Goal: Information Seeking & Learning: Learn about a topic

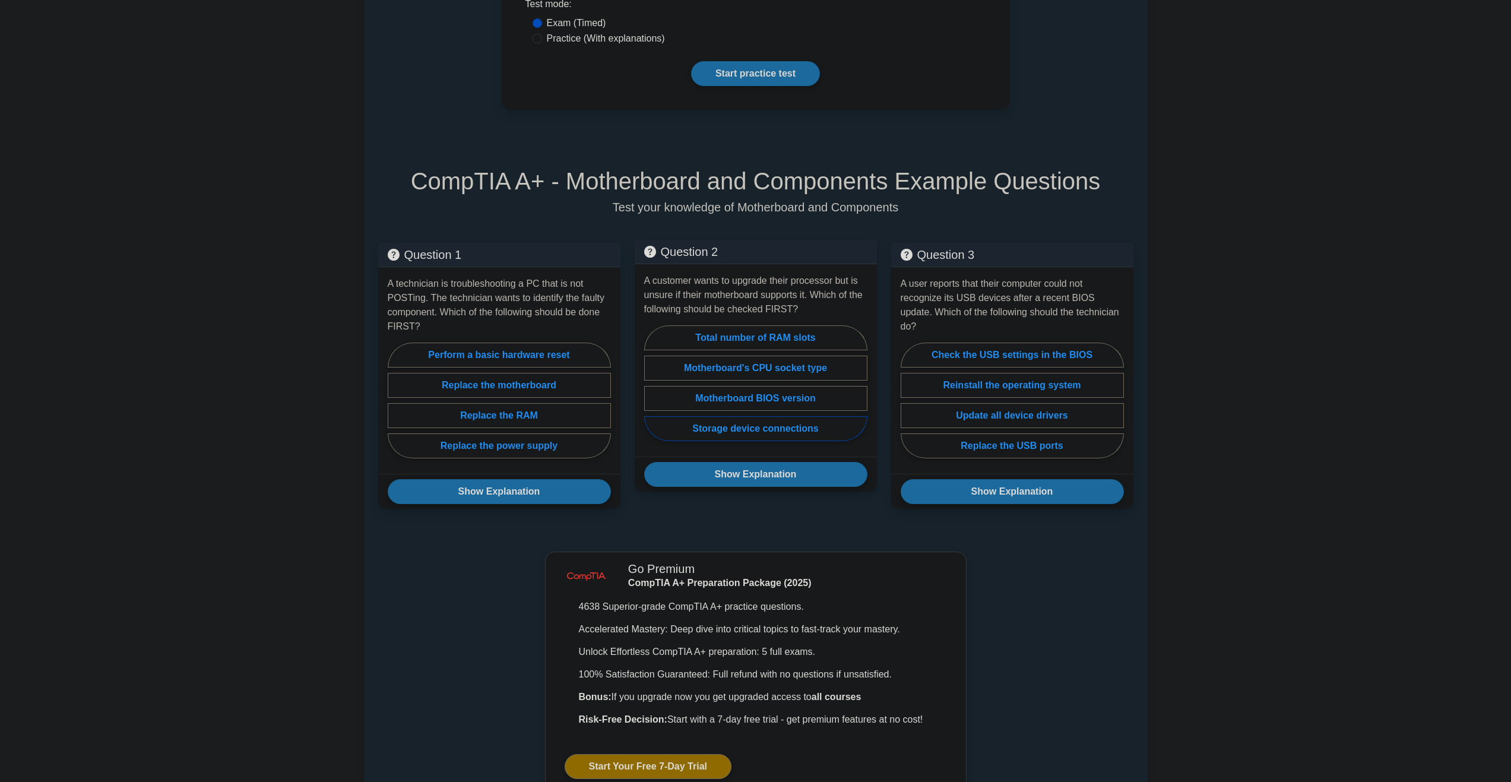
scroll to position [297, 0]
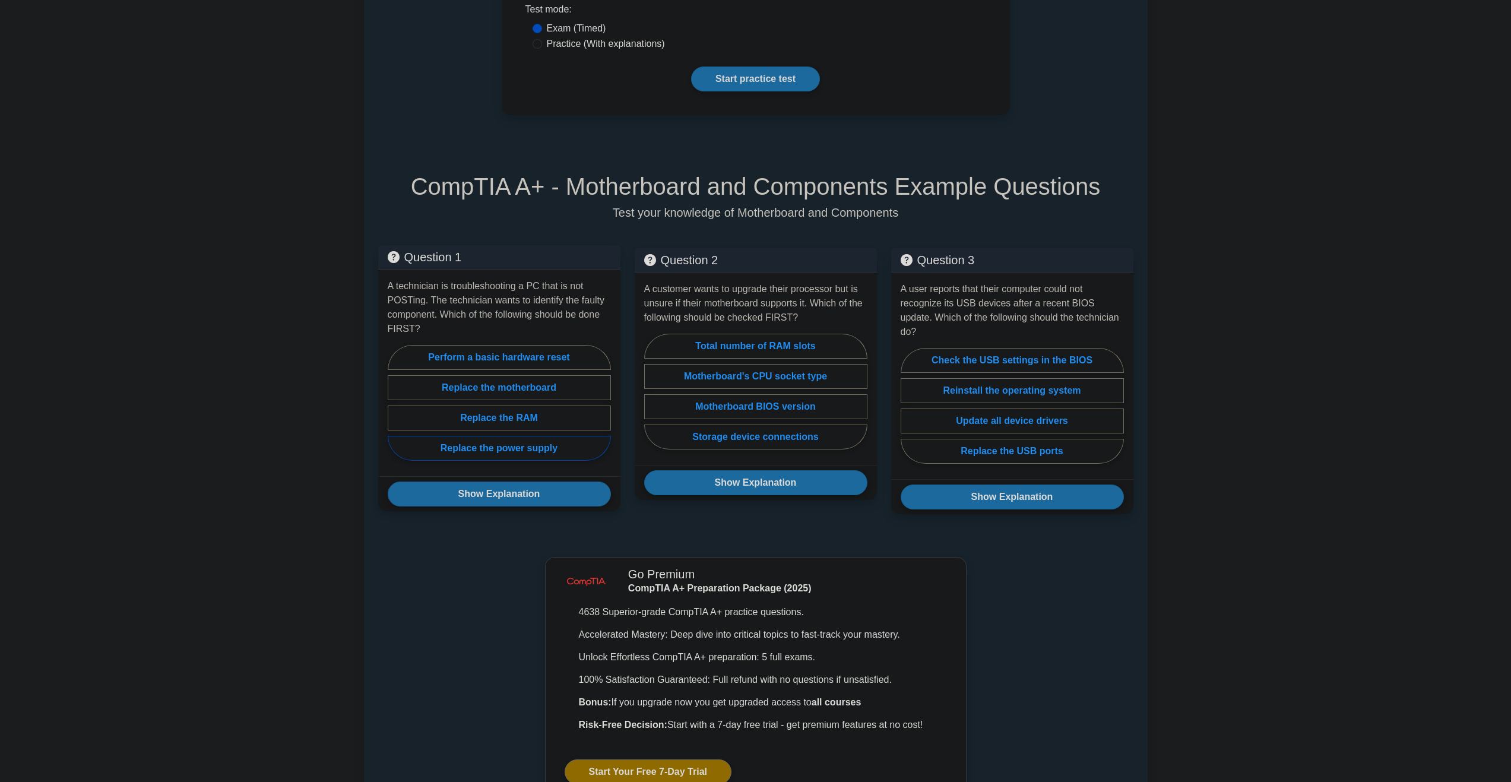
click at [516, 442] on label "Replace the power supply" at bounding box center [499, 448] width 223 height 25
click at [395, 410] on input "Replace the power supply" at bounding box center [392, 406] width 8 height 8
radio input "true"
click at [507, 481] on button "Show Explanation" at bounding box center [499, 493] width 223 height 25
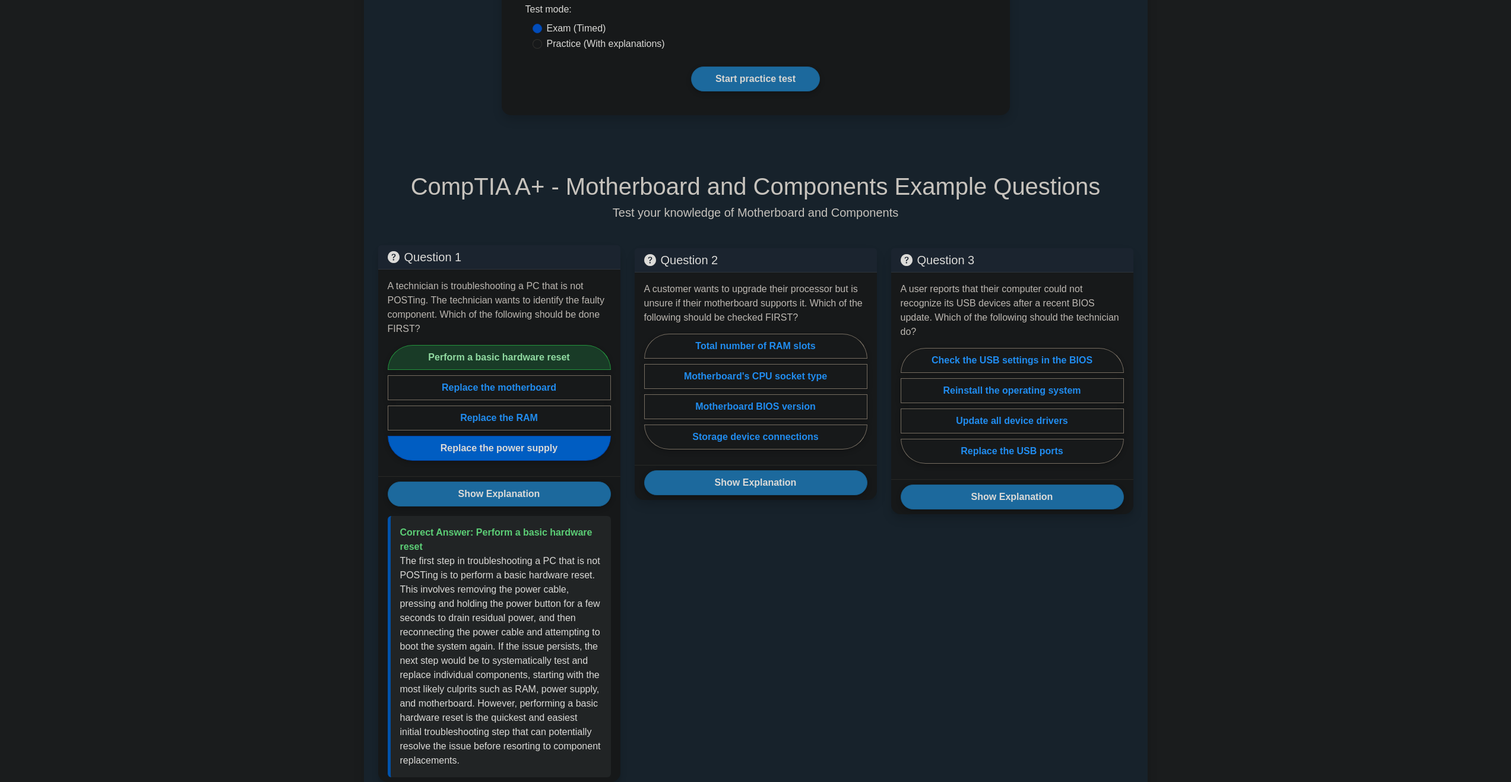
click at [502, 345] on label "Perform a basic hardware reset" at bounding box center [499, 357] width 223 height 25
click at [395, 402] on input "Perform a basic hardware reset" at bounding box center [392, 406] width 8 height 8
radio input "true"
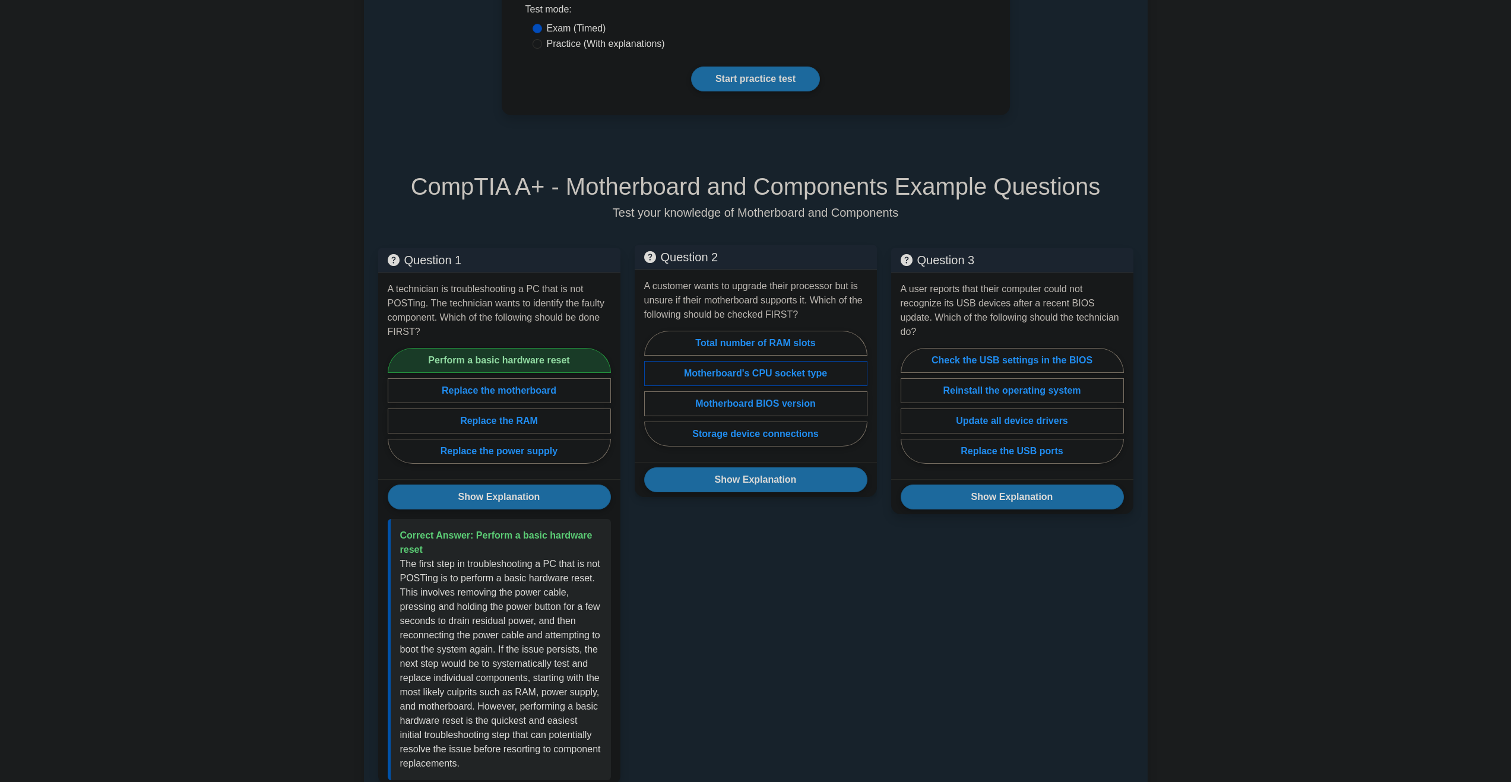
click at [799, 361] on label "Motherboard's CPU socket type" at bounding box center [755, 373] width 223 height 25
click at [652, 388] on input "Motherboard's CPU socket type" at bounding box center [648, 392] width 8 height 8
radio input "true"
click at [786, 467] on button "Show Explanation" at bounding box center [755, 479] width 223 height 25
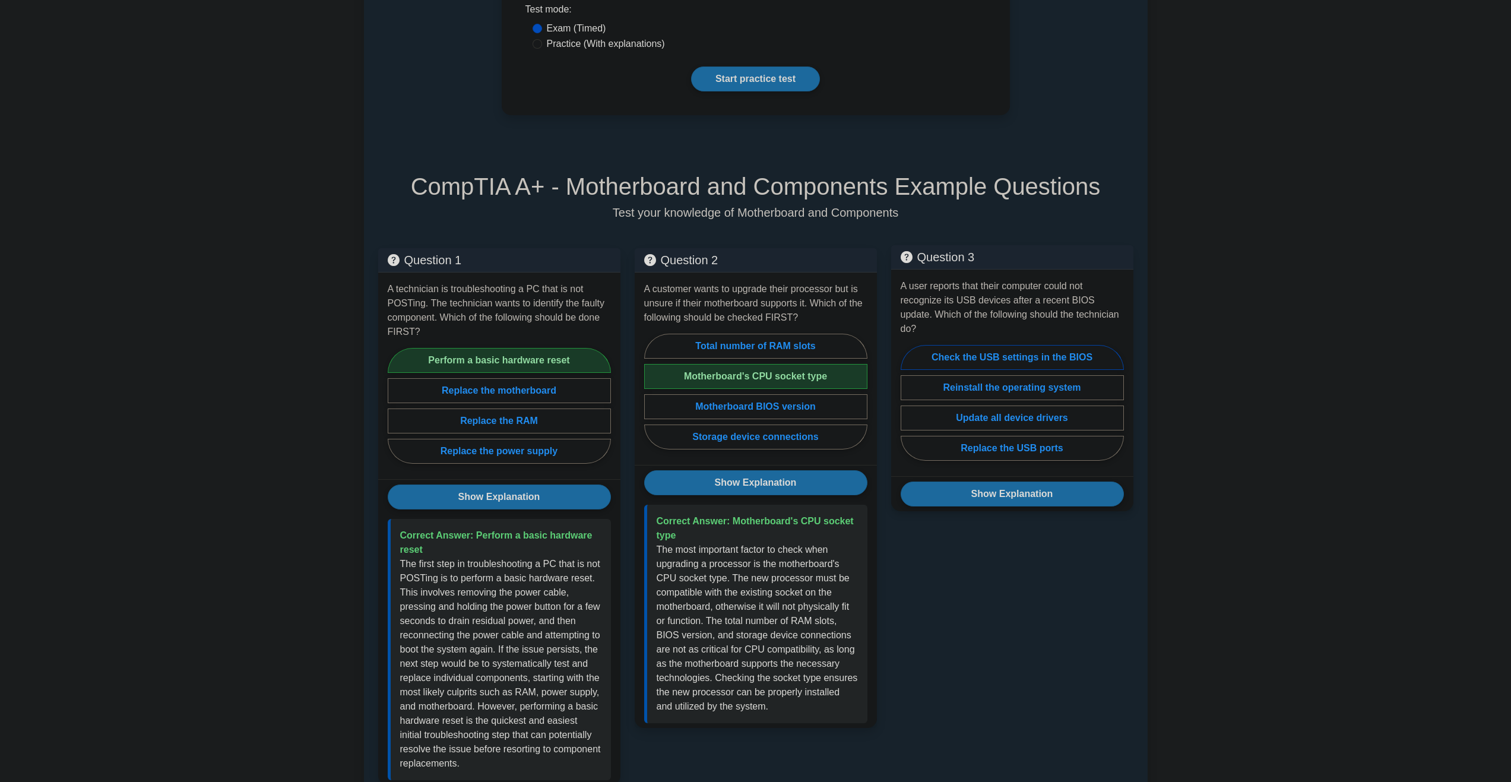
click at [1025, 345] on label "Check the USB settings in the BIOS" at bounding box center [1011, 357] width 223 height 25
click at [908, 402] on input "Check the USB settings in the BIOS" at bounding box center [904, 406] width 8 height 8
radio input "true"
click at [991, 481] on button "Show Explanation" at bounding box center [1011, 493] width 223 height 25
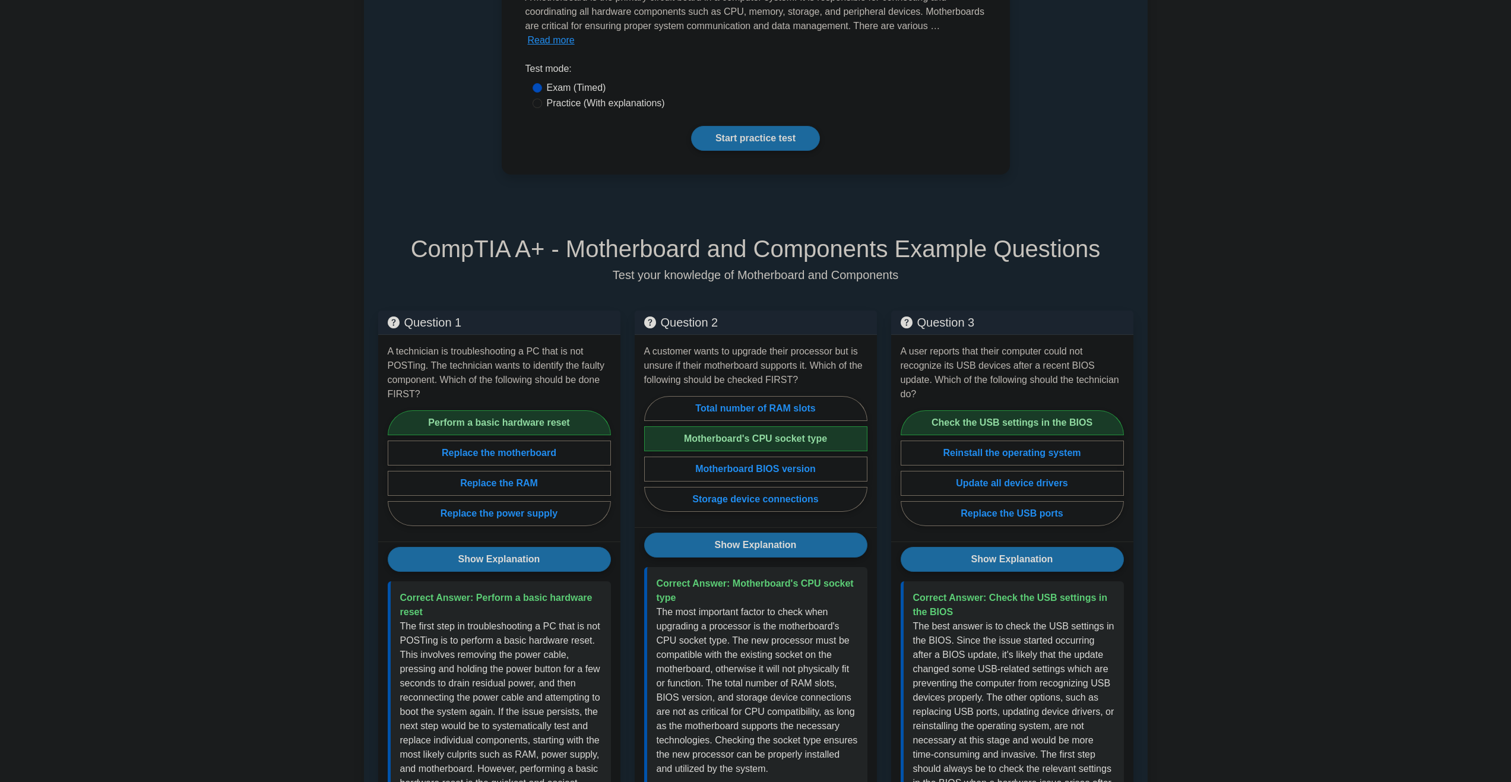
scroll to position [0, 0]
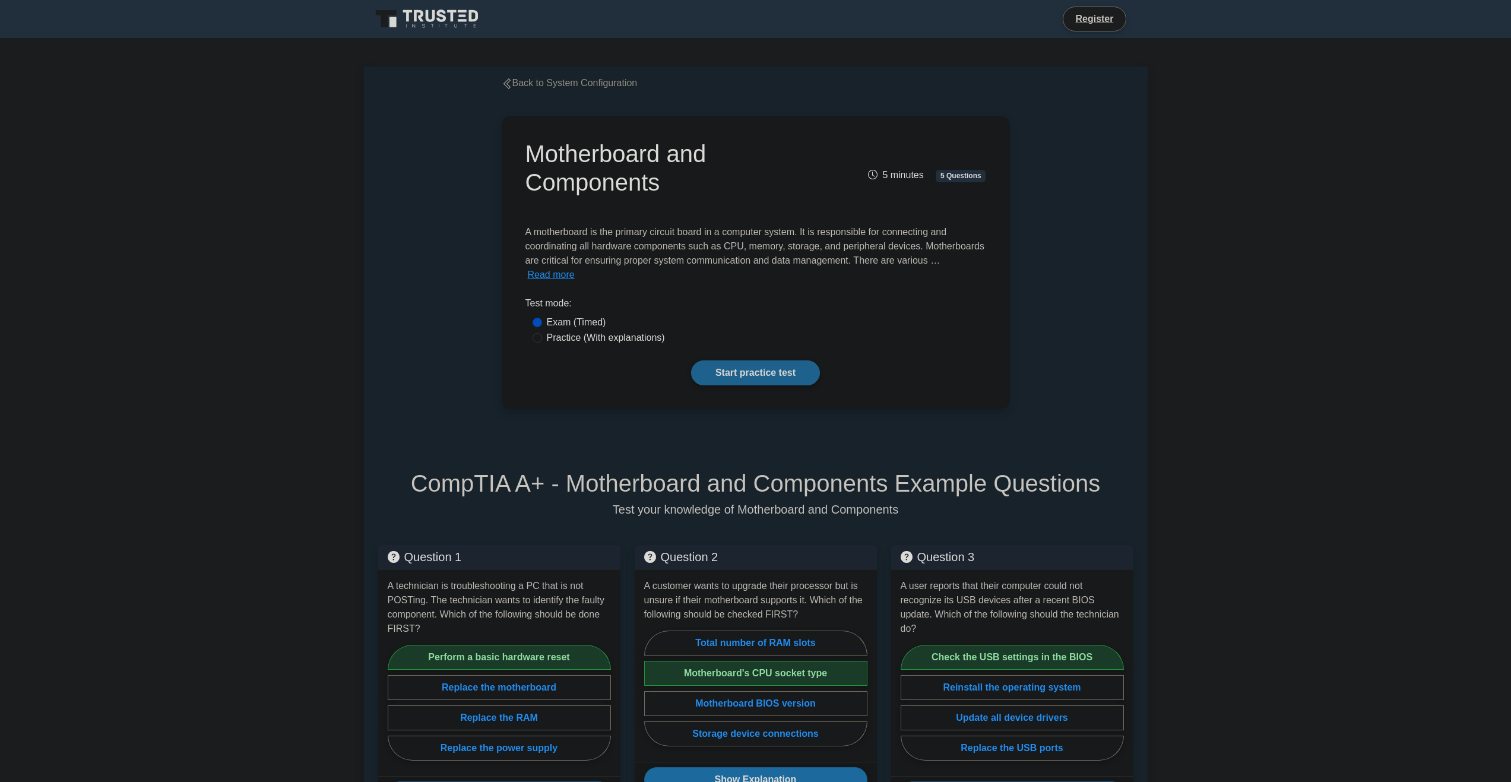
click at [761, 365] on link "Start practice test" at bounding box center [755, 372] width 129 height 25
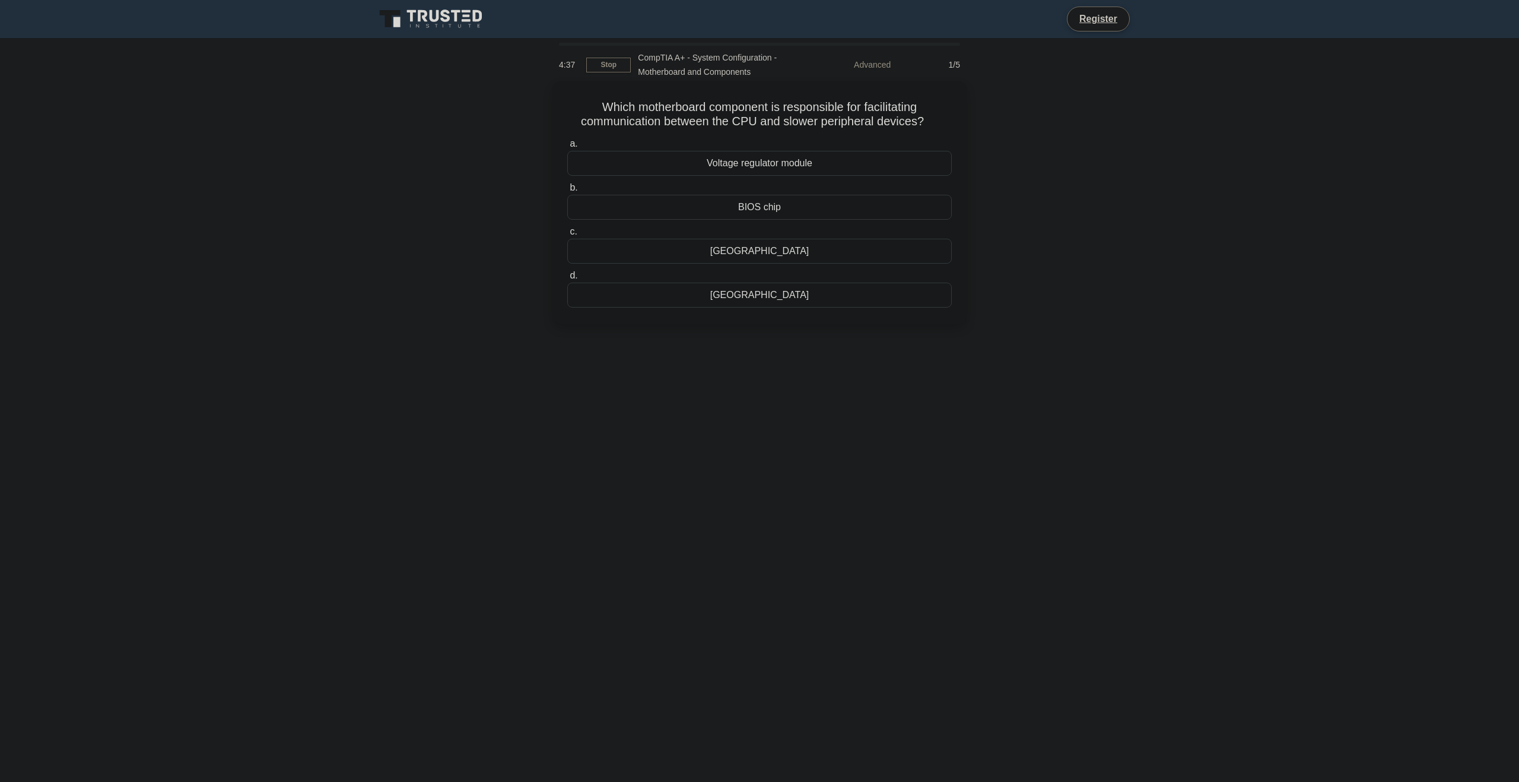
click at [867, 209] on div "BIOS chip" at bounding box center [759, 207] width 385 height 25
click at [567, 192] on input "b. BIOS chip" at bounding box center [567, 188] width 0 height 8
click at [594, 63] on link "Stop" at bounding box center [608, 65] width 45 height 15
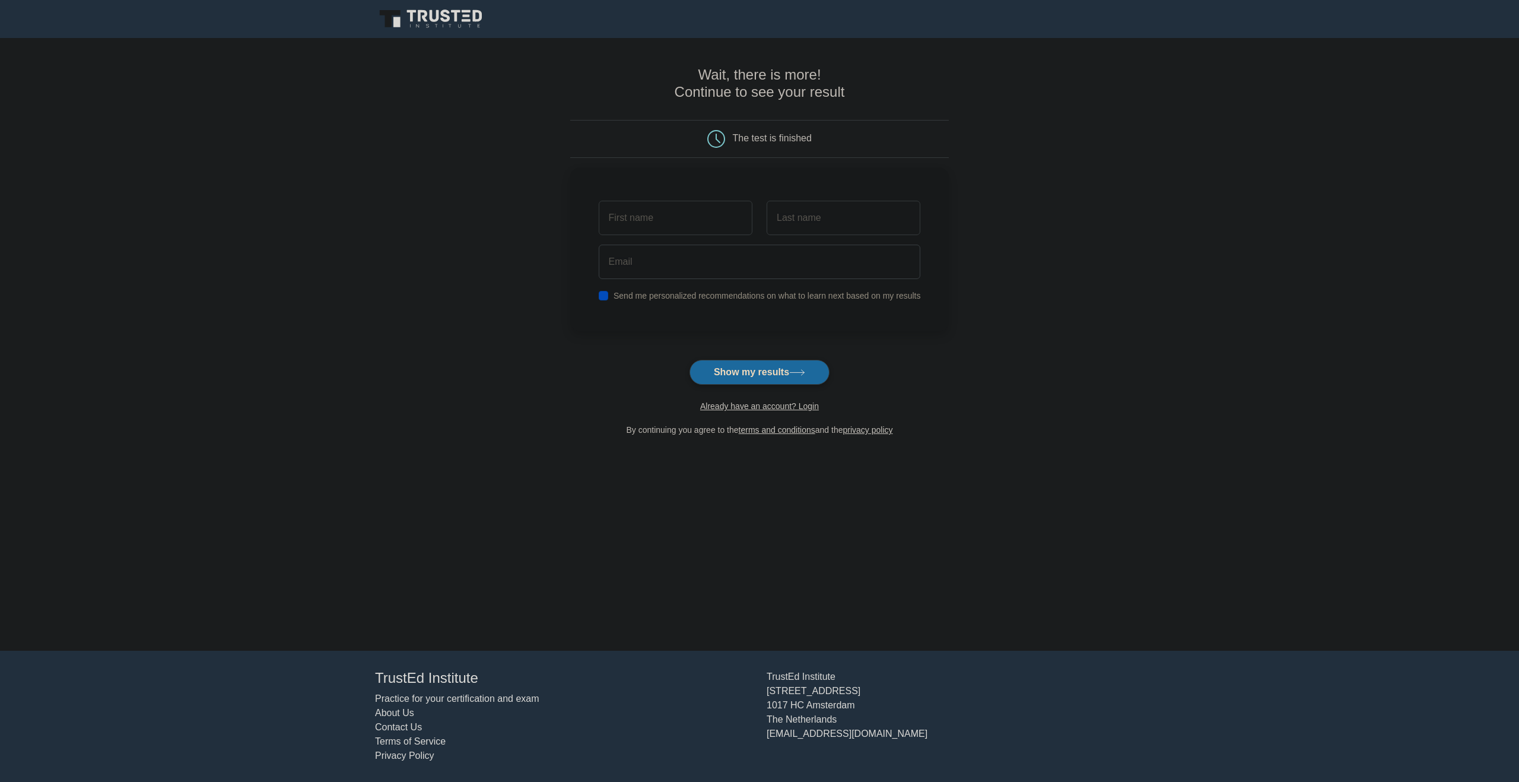
click at [462, 25] on icon at bounding box center [432, 19] width 114 height 23
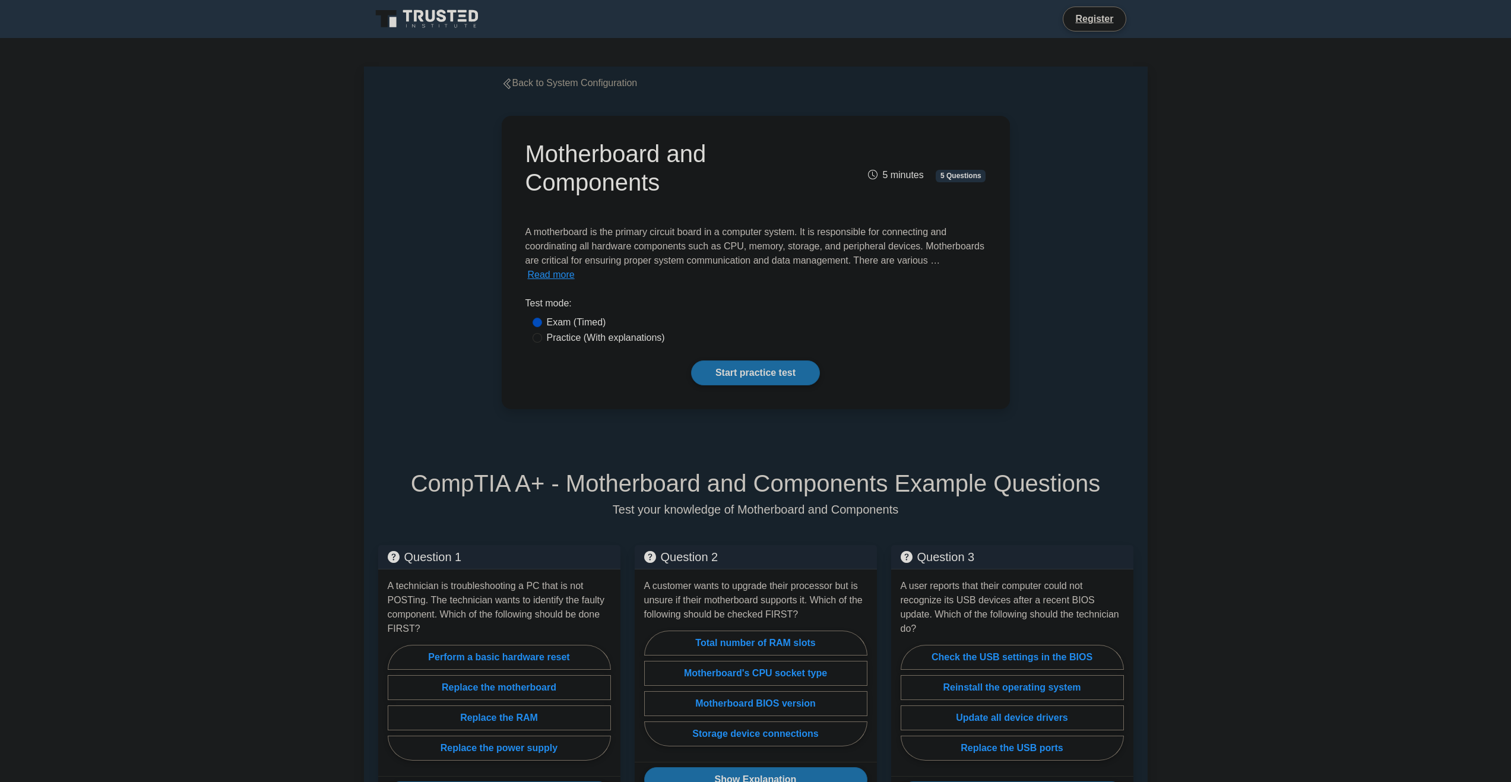
click at [603, 331] on label "Practice (With explanations)" at bounding box center [606, 338] width 118 height 14
click at [542, 333] on input "Practice (With explanations)" at bounding box center [536, 337] width 9 height 9
radio input "true"
click at [740, 360] on link "Start practice test" at bounding box center [755, 372] width 129 height 25
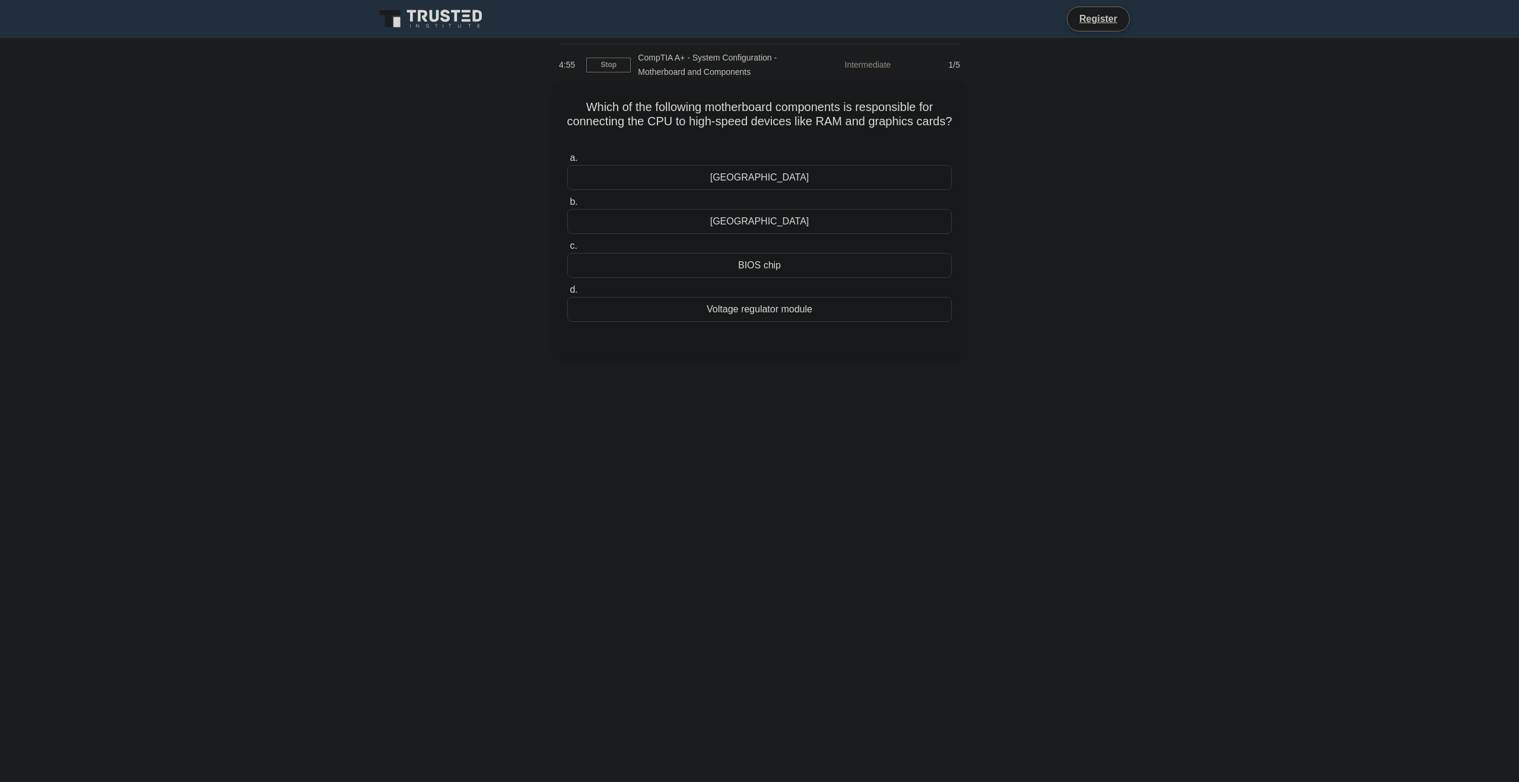
click at [778, 267] on div "BIOS chip" at bounding box center [759, 265] width 385 height 25
click at [567, 250] on input "c. BIOS chip" at bounding box center [567, 246] width 0 height 8
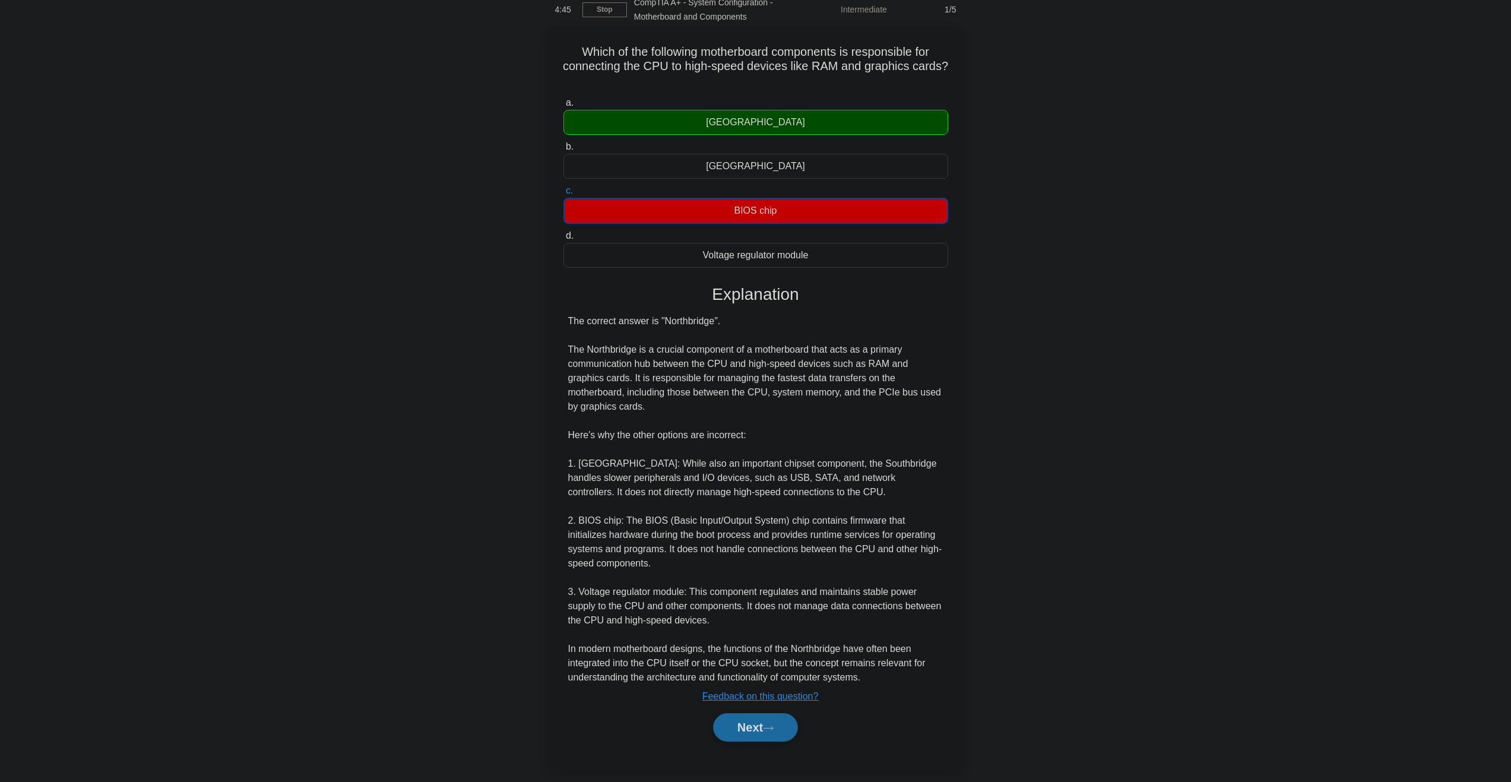
scroll to position [66, 0]
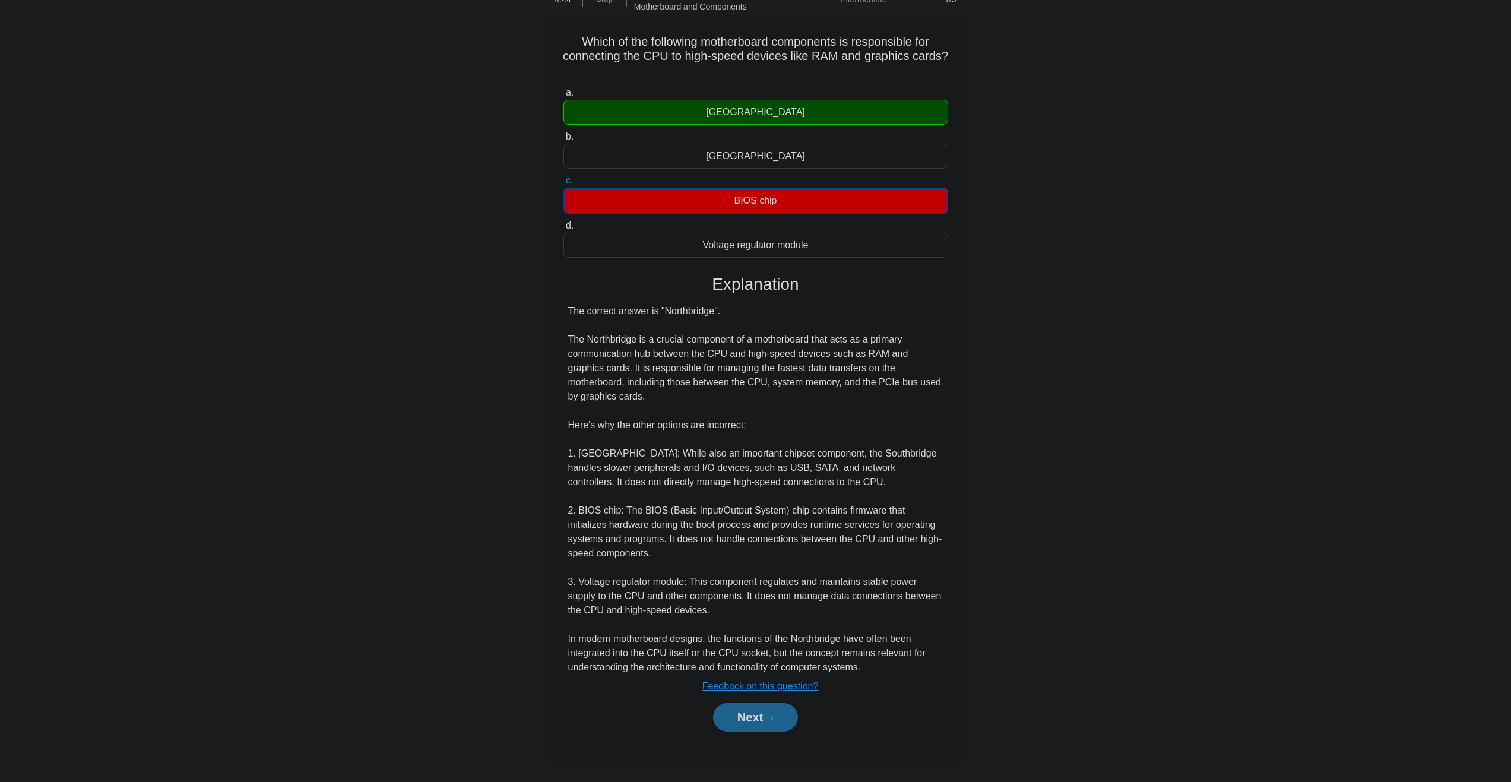
click at [751, 719] on button "Next" at bounding box center [755, 717] width 85 height 28
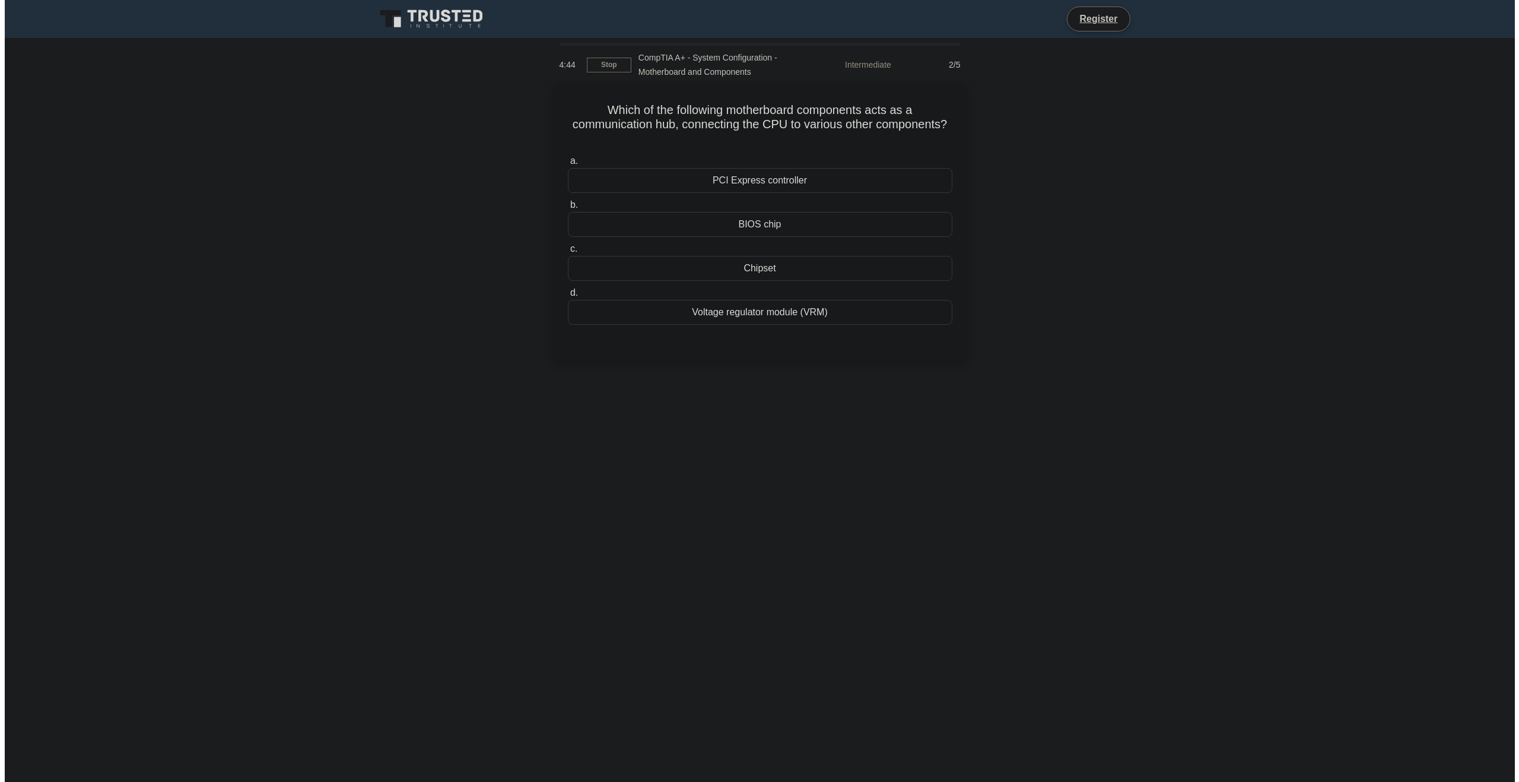
scroll to position [0, 0]
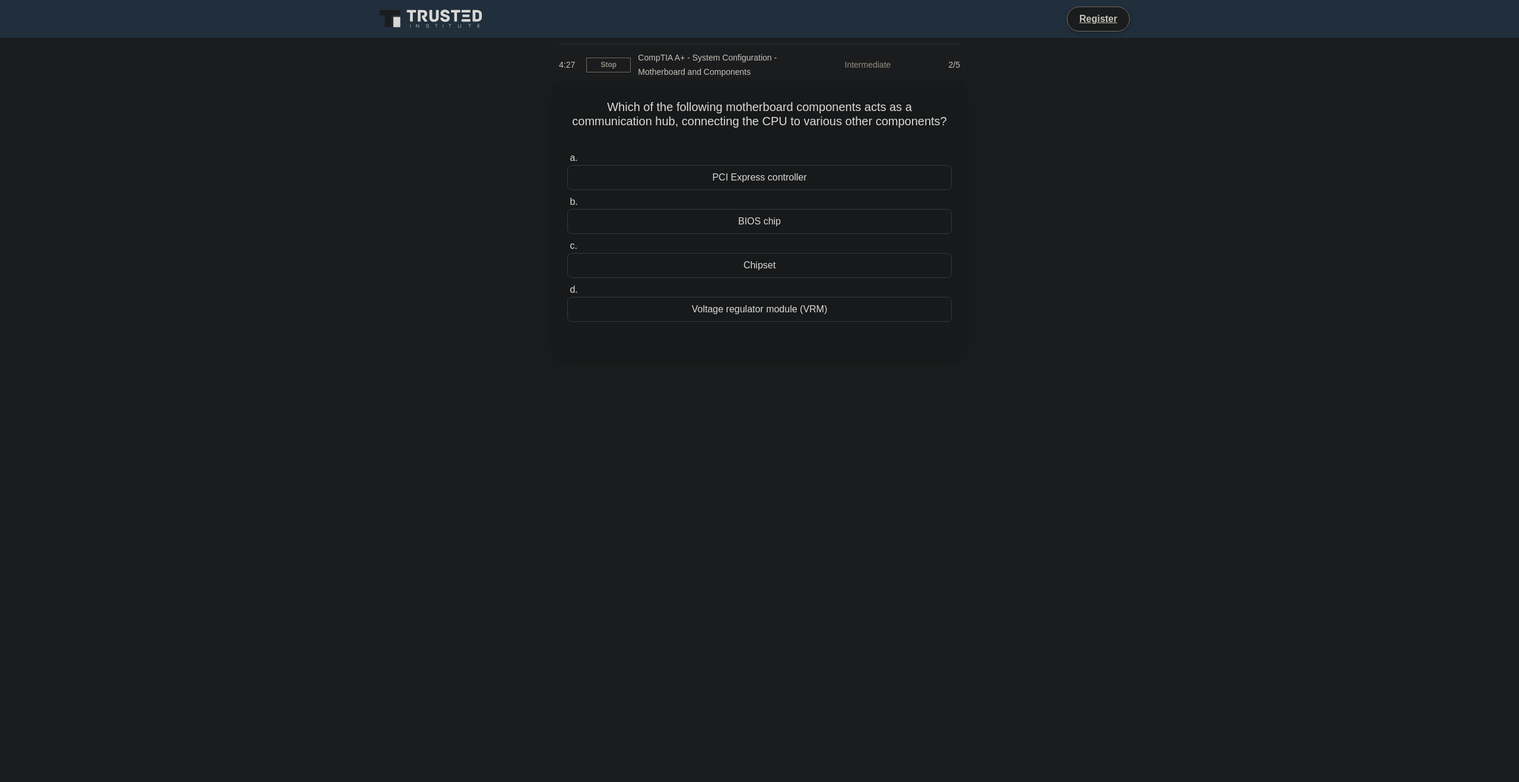
click at [760, 268] on div "Chipset" at bounding box center [759, 265] width 385 height 25
click at [567, 250] on input "c. Chipset" at bounding box center [567, 246] width 0 height 8
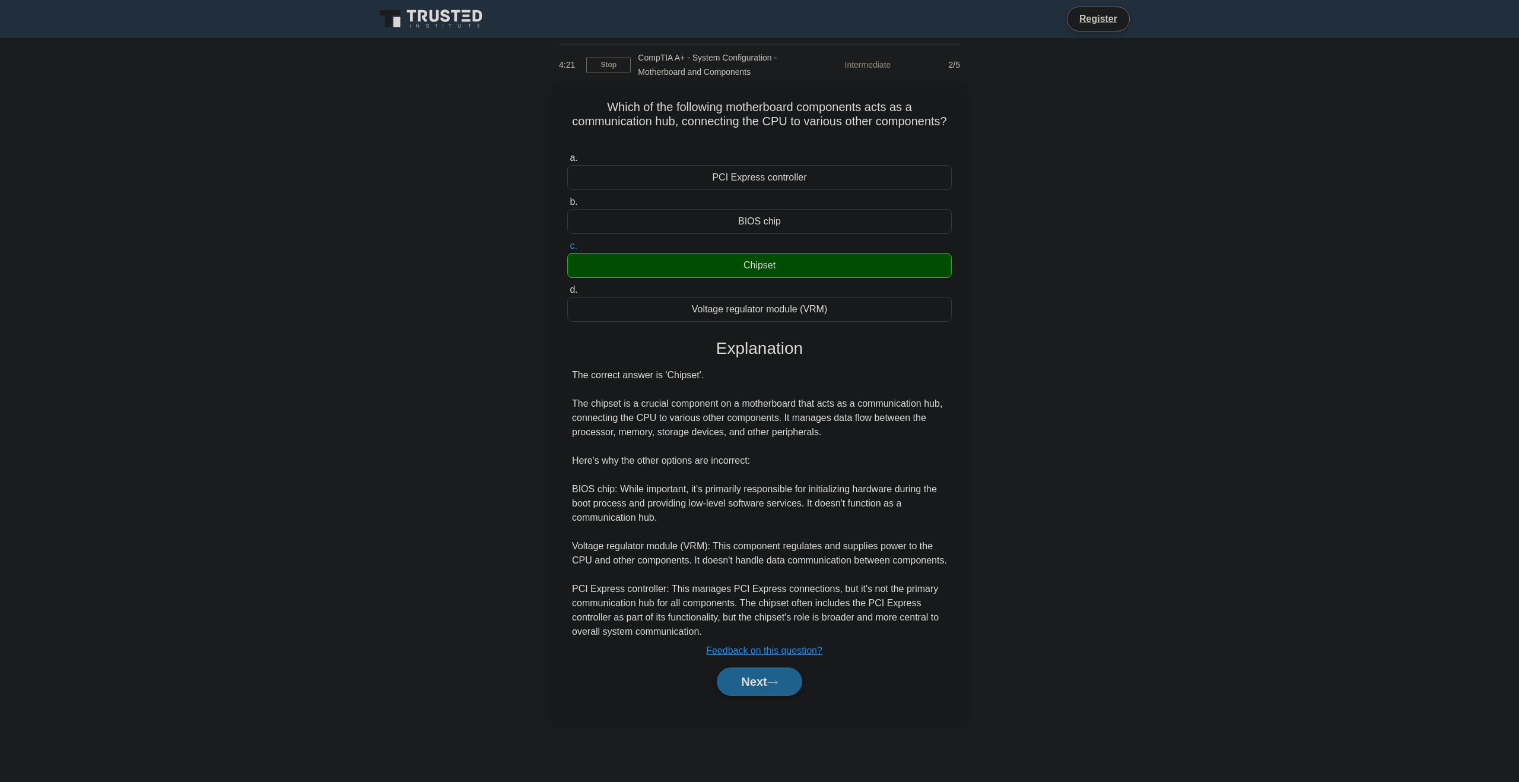
click at [752, 683] on button "Next" at bounding box center [759, 681] width 85 height 28
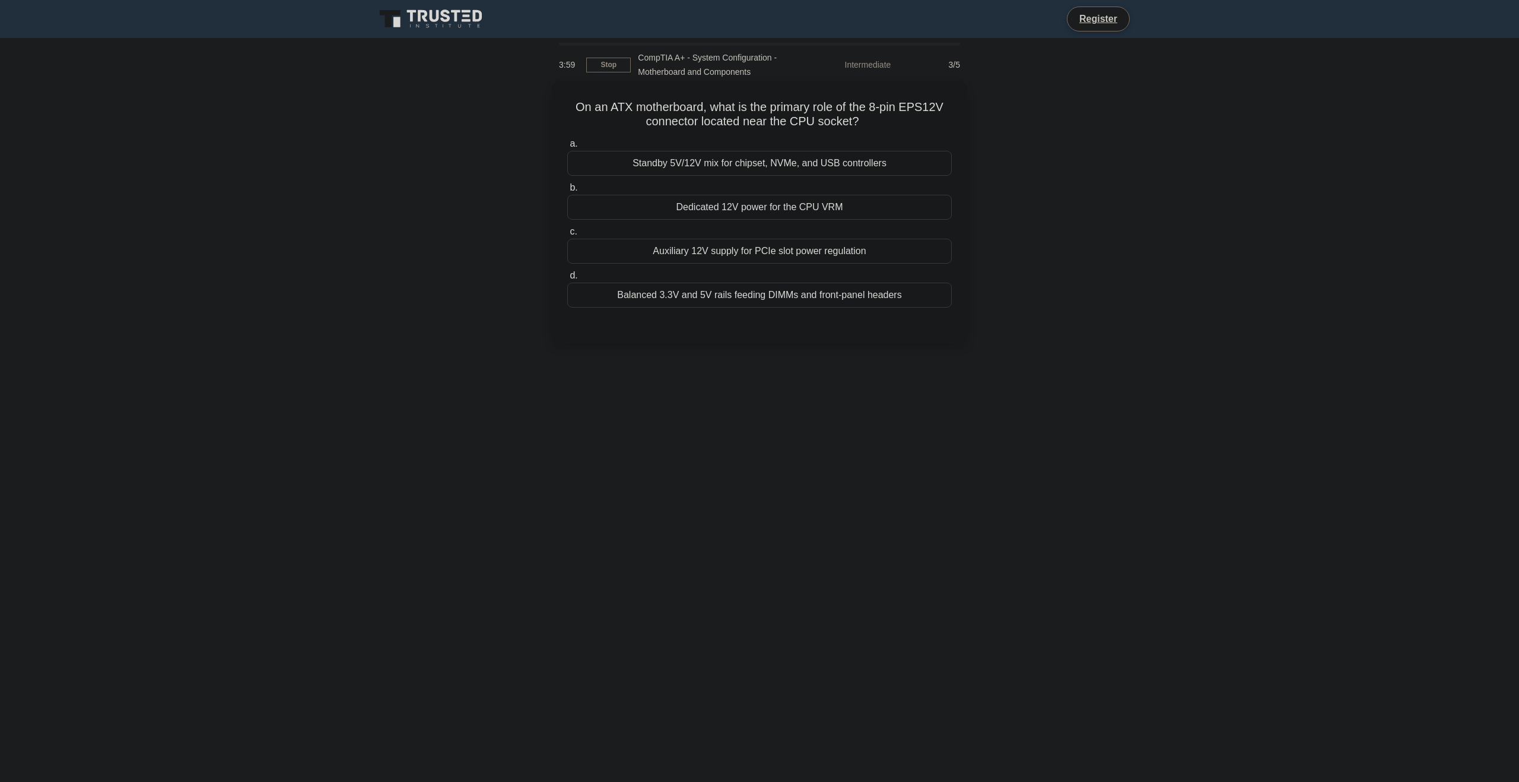
click at [766, 252] on div "Auxiliary 12V supply for PCIe slot power regulation" at bounding box center [759, 251] width 385 height 25
click at [567, 236] on input "c. Auxiliary 12V supply for PCIe slot power regulation" at bounding box center [567, 232] width 0 height 8
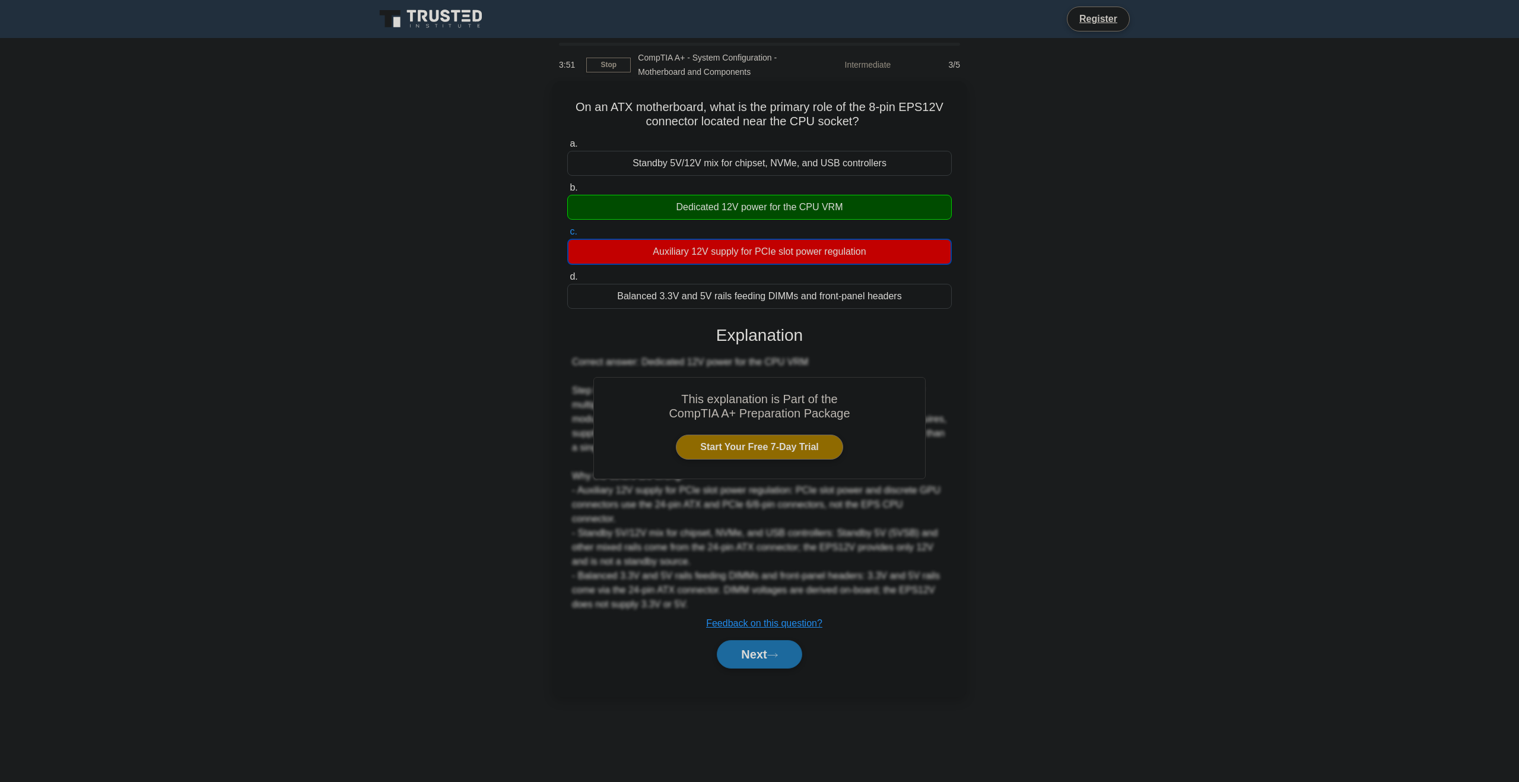
click at [768, 206] on div "Dedicated 12V power for the CPU VRM" at bounding box center [759, 207] width 385 height 25
click at [785, 204] on div "Dedicated 12V power for the CPU VRM" at bounding box center [759, 207] width 385 height 25
click at [567, 192] on input "b. Dedicated 12V power for the CPU VRM" at bounding box center [567, 188] width 0 height 8
drag, startPoint x: 875, startPoint y: 109, endPoint x: 946, endPoint y: 106, distance: 70.7
click at [946, 106] on h5 "On an ATX motherboard, what is the primary role of the 8-pin EPS12V connector l…" at bounding box center [759, 115] width 387 height 30
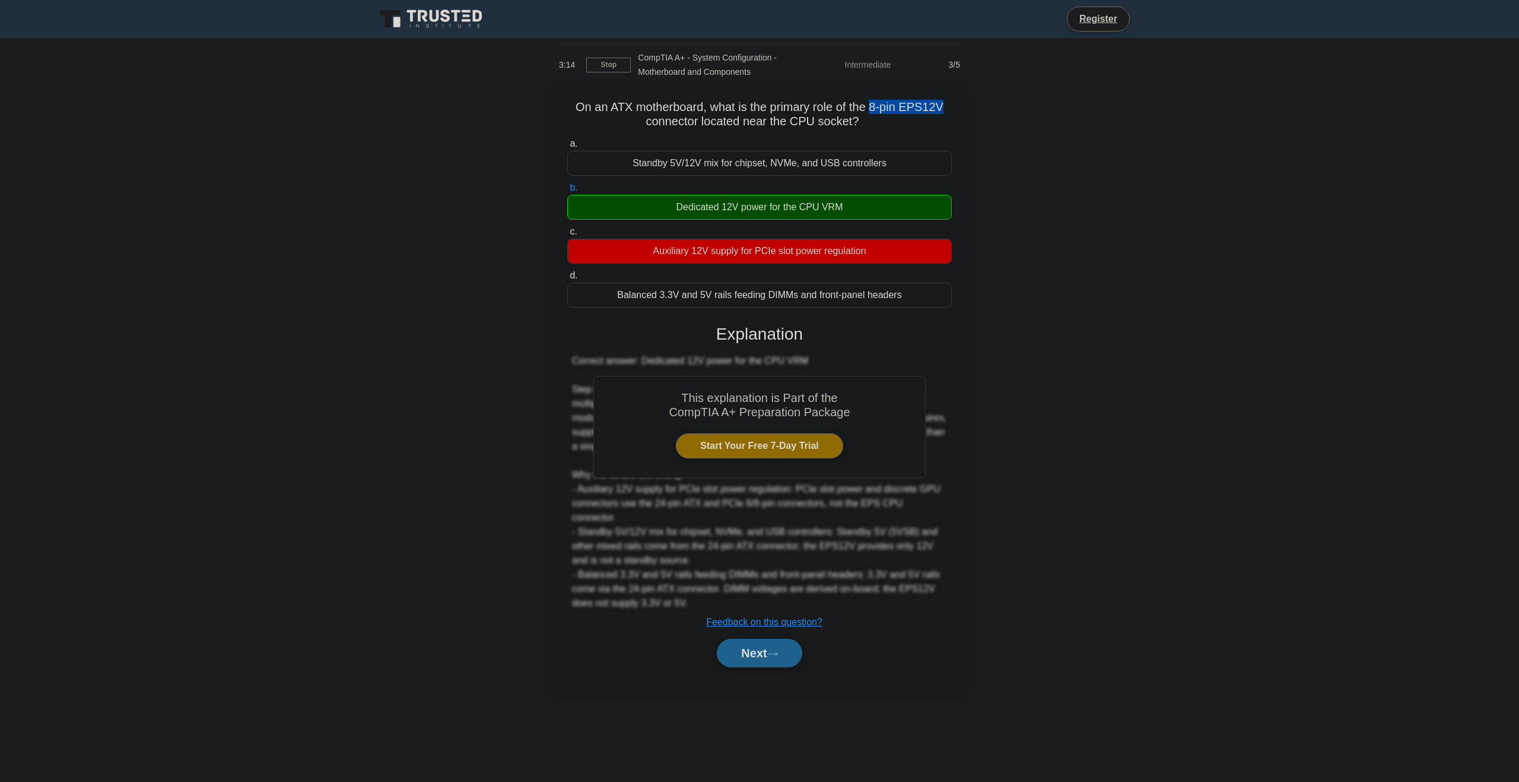
click at [757, 646] on button "Next" at bounding box center [759, 653] width 85 height 28
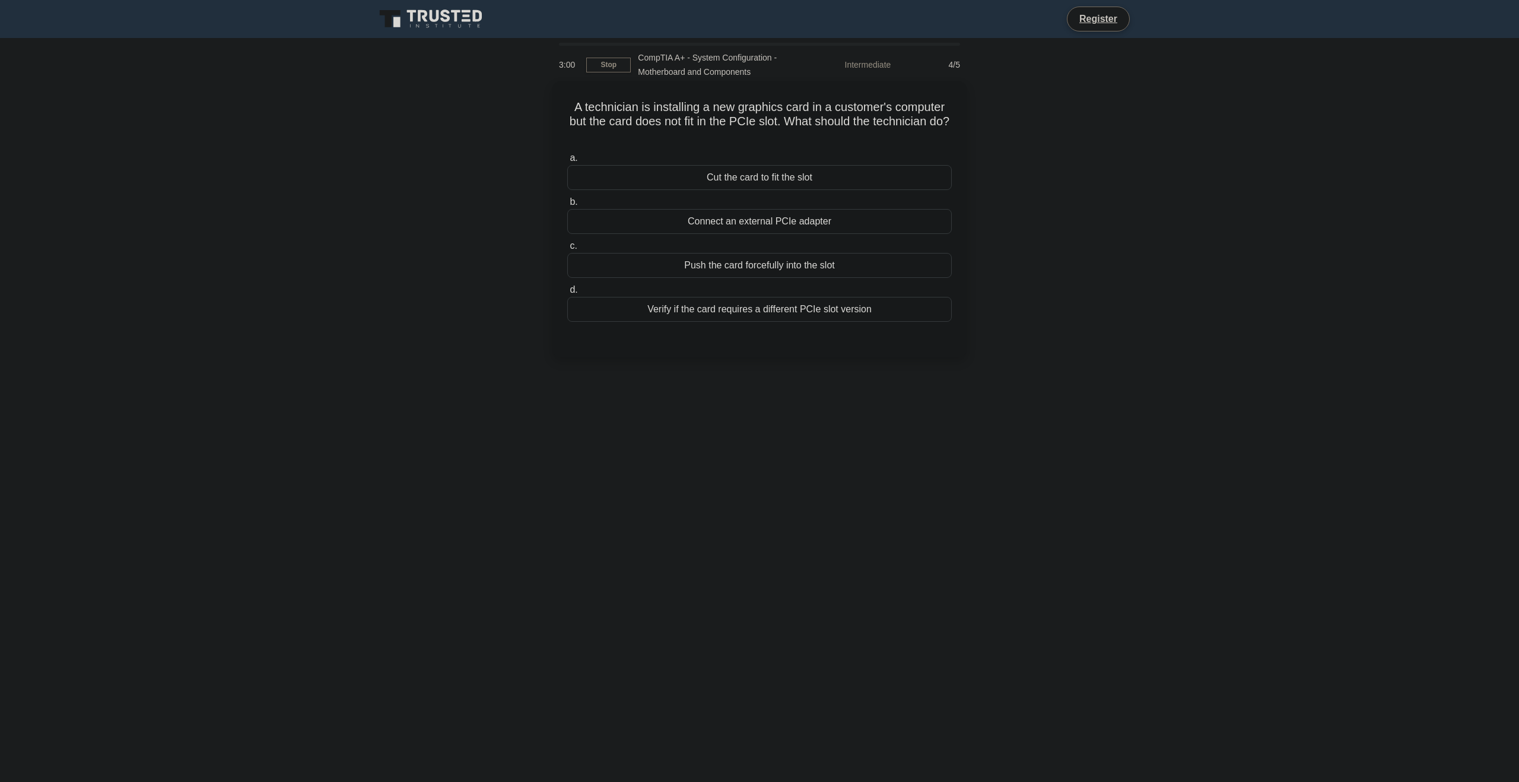
click at [790, 314] on div "Verify if the card requires a different PCIe slot version" at bounding box center [759, 309] width 385 height 25
click at [567, 294] on input "d. Verify if the card requires a different PCIe slot version" at bounding box center [567, 290] width 0 height 8
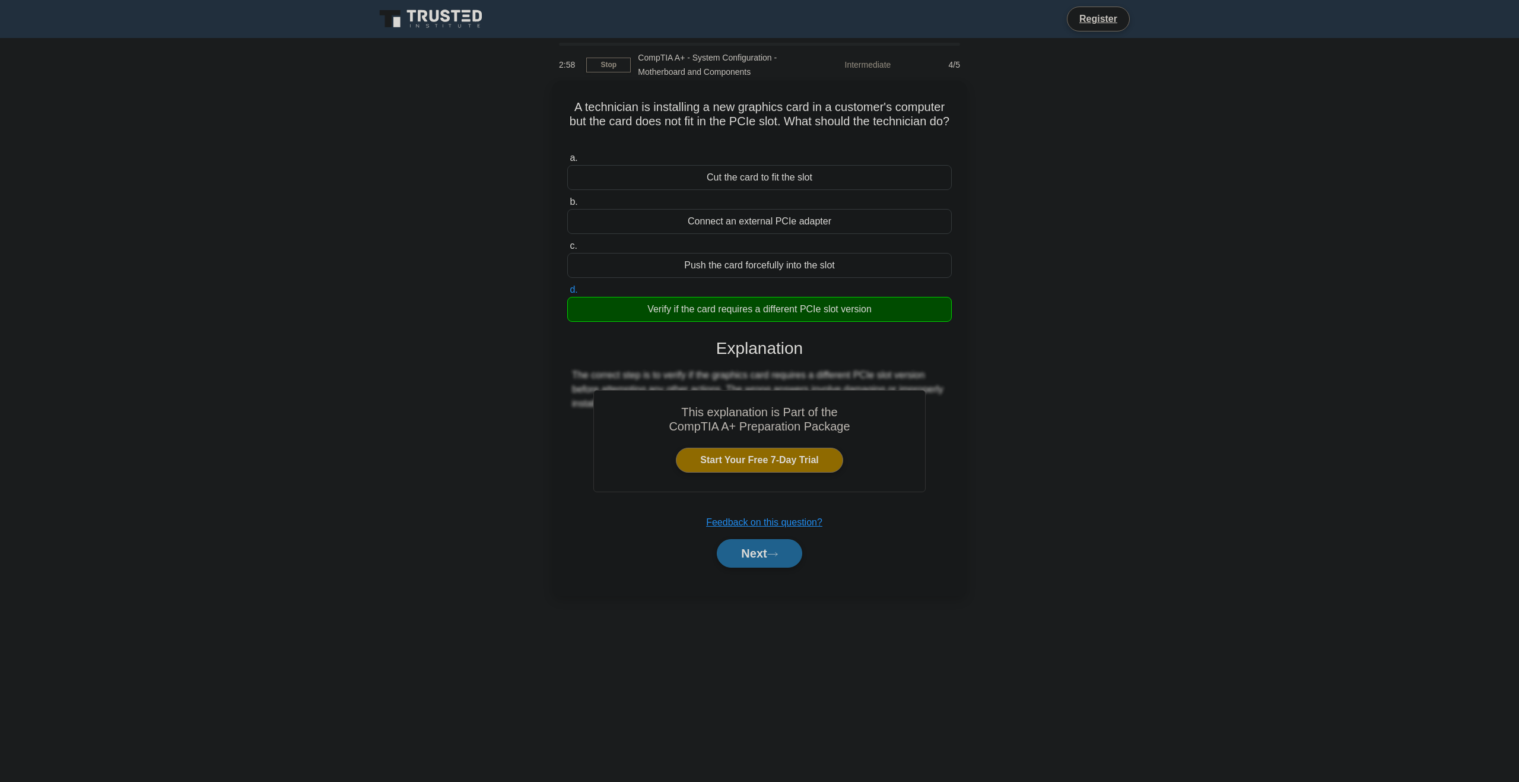
click at [778, 551] on icon at bounding box center [772, 554] width 11 height 7
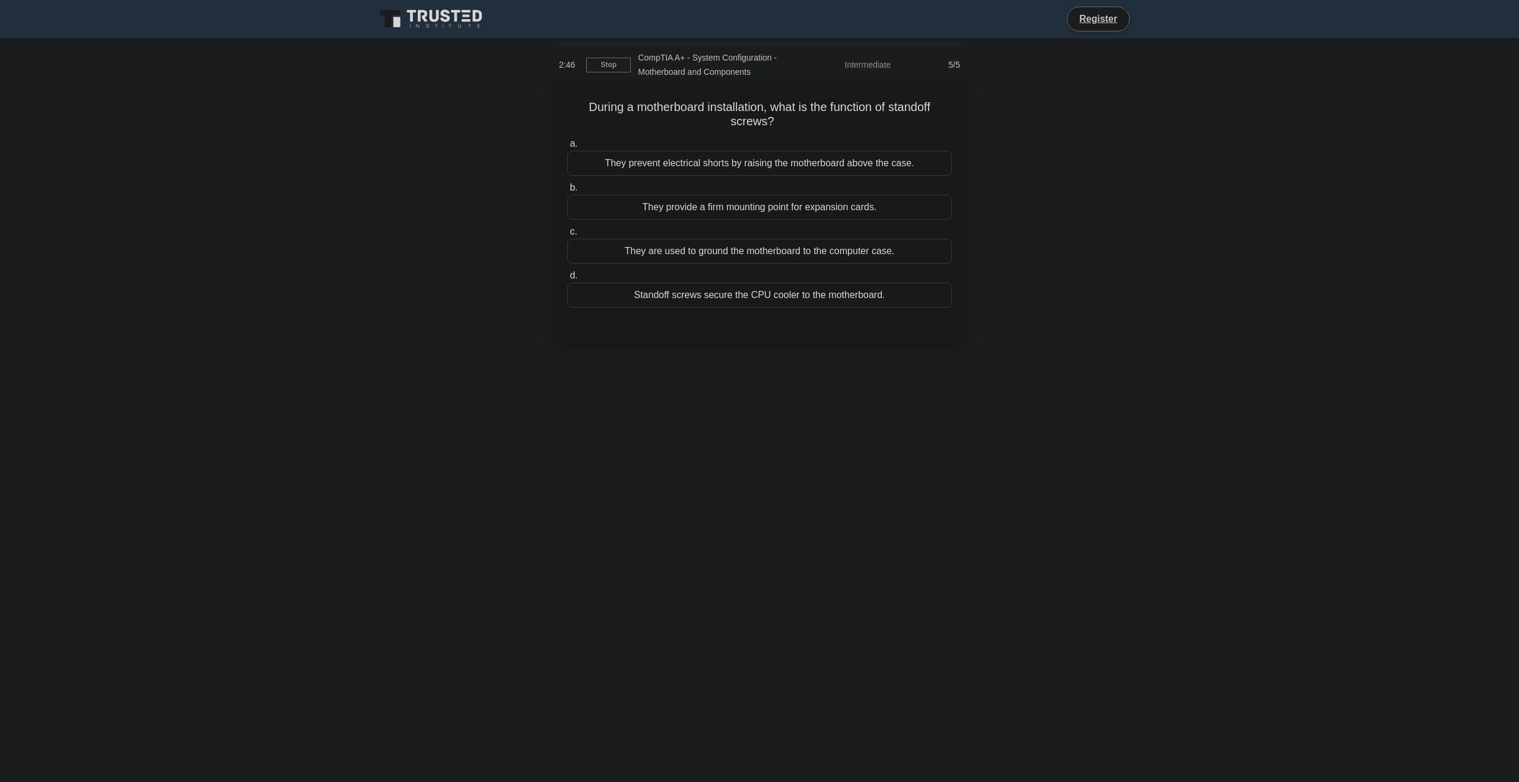
click at [840, 149] on label "a. They prevent electrical shorts by raising the motherboard above the case." at bounding box center [759, 156] width 385 height 39
click at [567, 148] on input "a. They prevent electrical shorts by raising the motherboard above the case." at bounding box center [567, 144] width 0 height 8
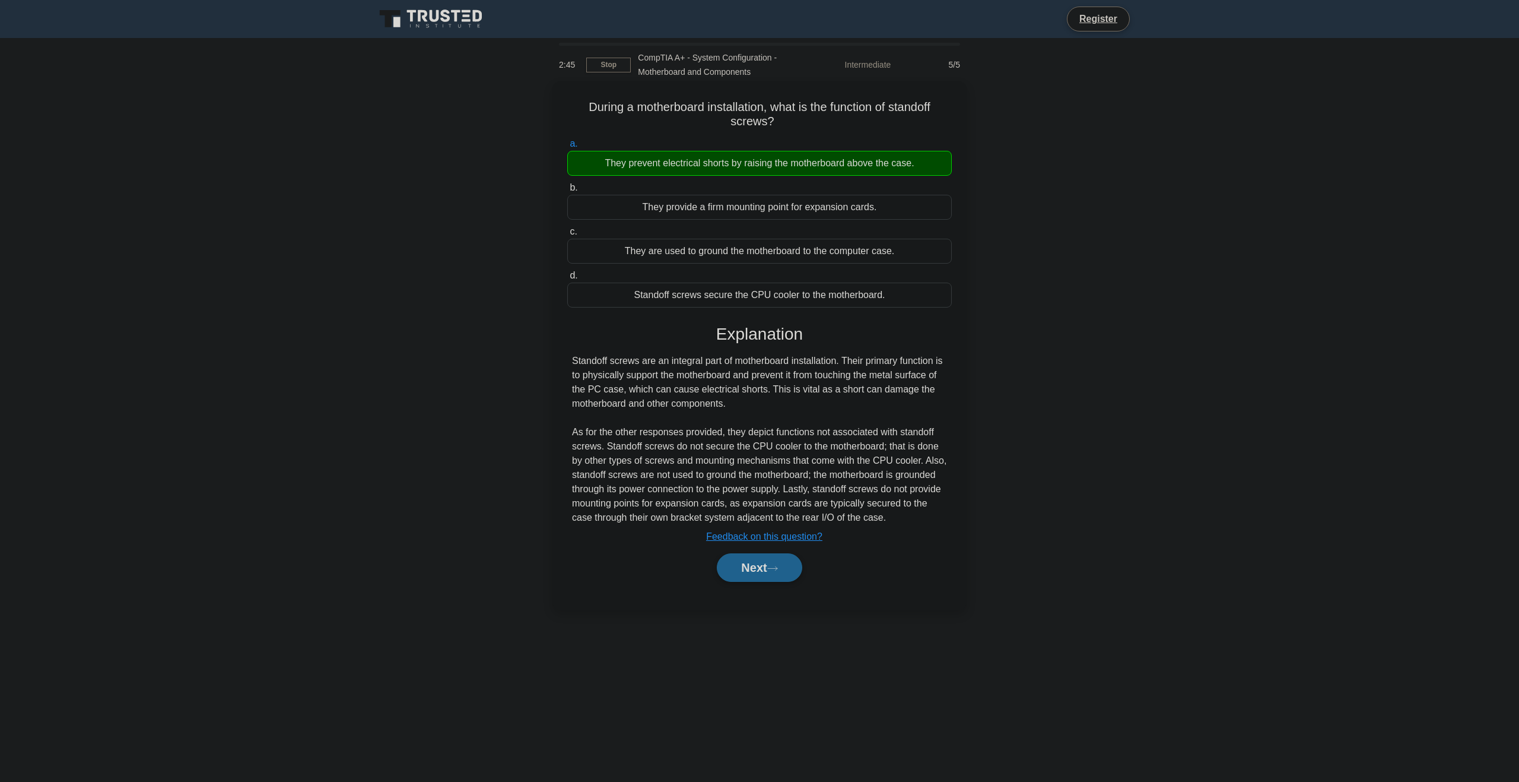
click at [778, 564] on button "Next" at bounding box center [759, 567] width 85 height 28
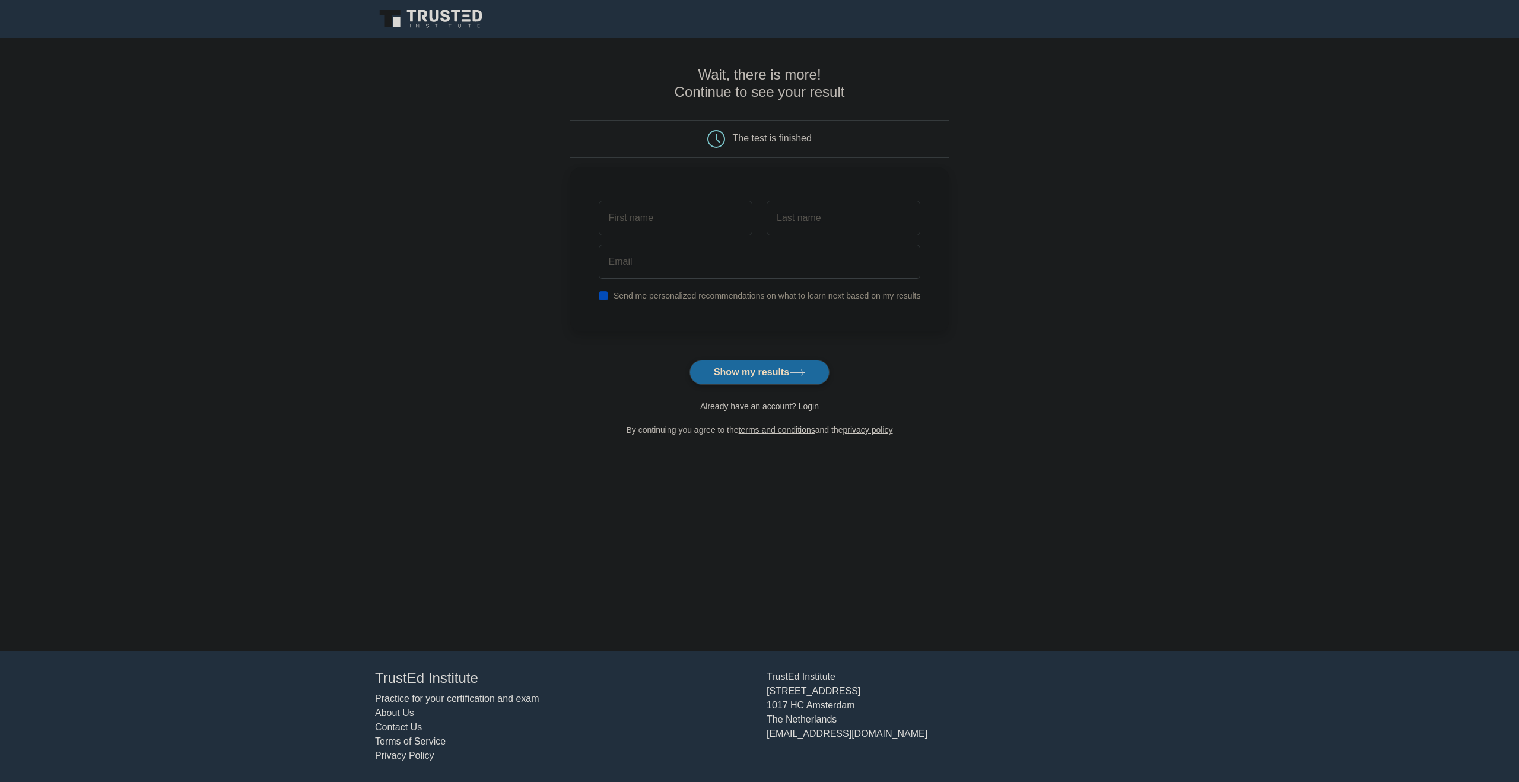
click at [421, 15] on icon at bounding box center [422, 16] width 9 height 12
